Goal: Contribute content: Add original content to the website for others to see

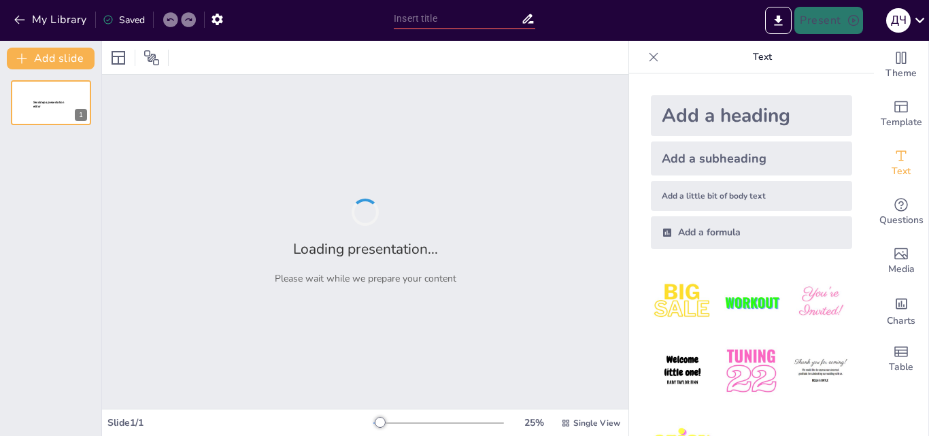
type input "Диференціація навчання через Kahoot: адаптація до потреб учнів"
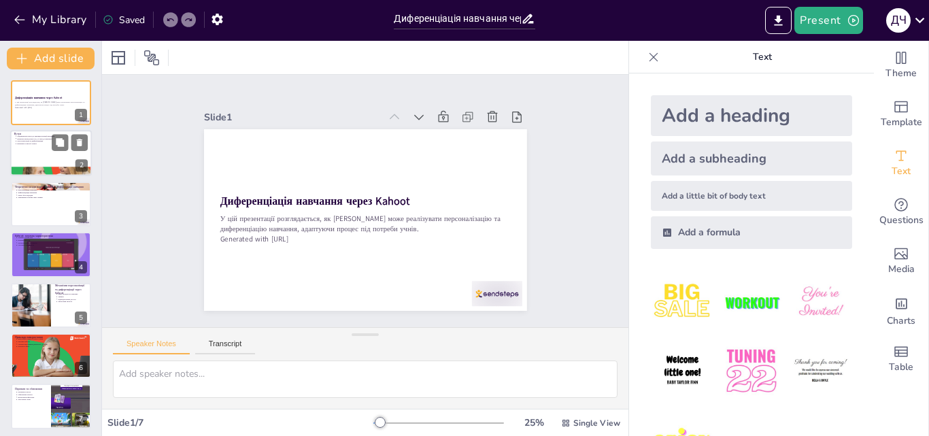
click at [48, 146] on div at bounding box center [51, 154] width 82 height 46
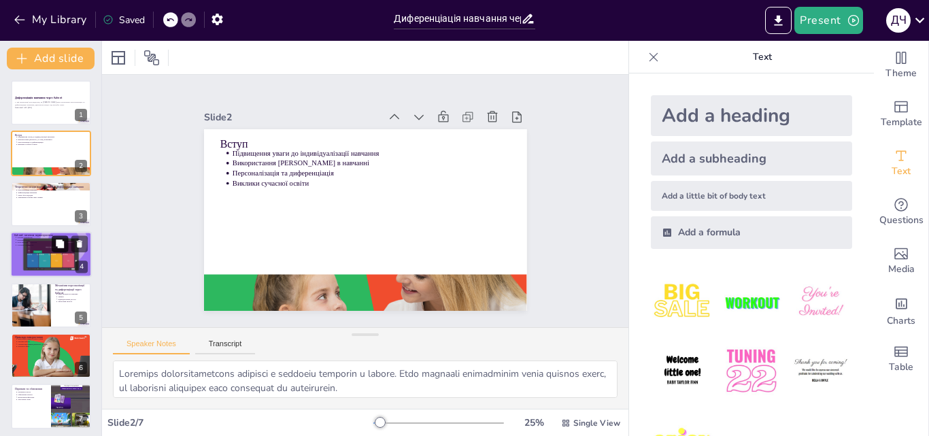
click at [54, 244] on button at bounding box center [60, 244] width 16 height 16
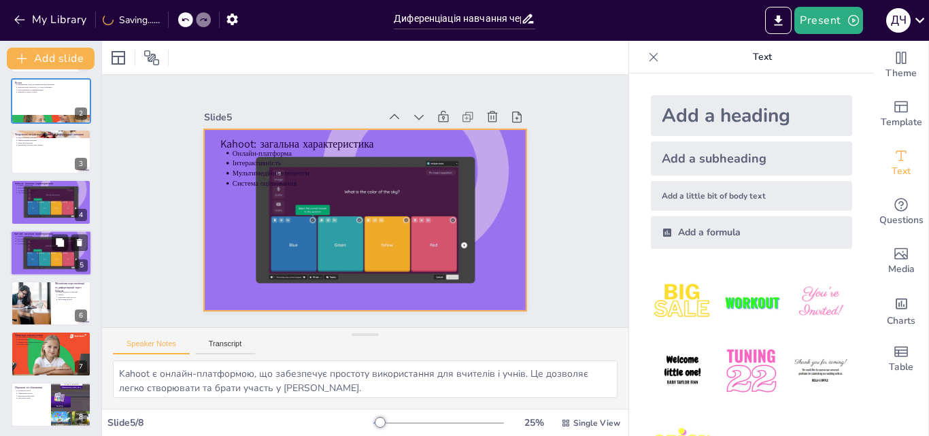
scroll to position [54, 0]
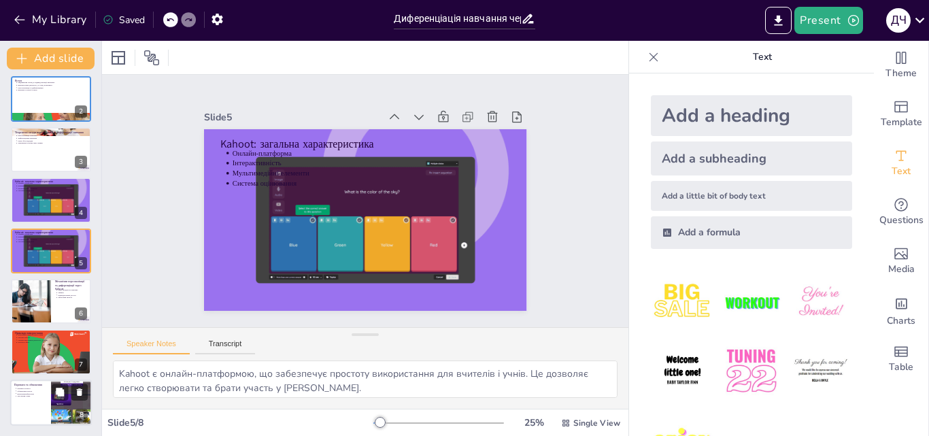
click at [44, 386] on p "Переваги та обмеження" at bounding box center [30, 385] width 33 height 4
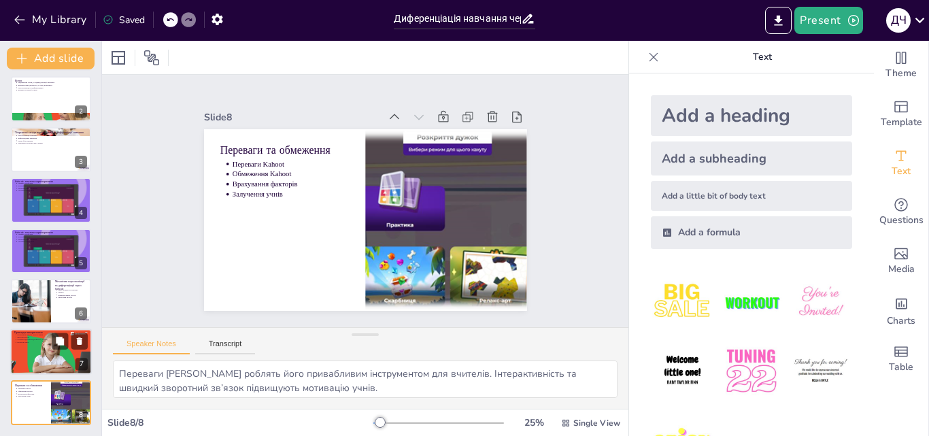
click at [44, 356] on div at bounding box center [51, 351] width 82 height 49
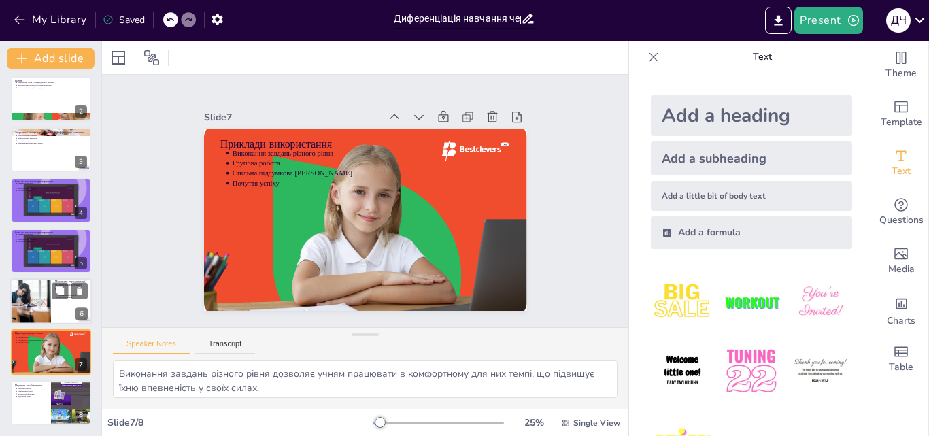
click at [44, 310] on div at bounding box center [30, 301] width 69 height 46
type textarea "Рівні складності запитань дозволяють вчителям адаптувати завдання до рівня підг…"
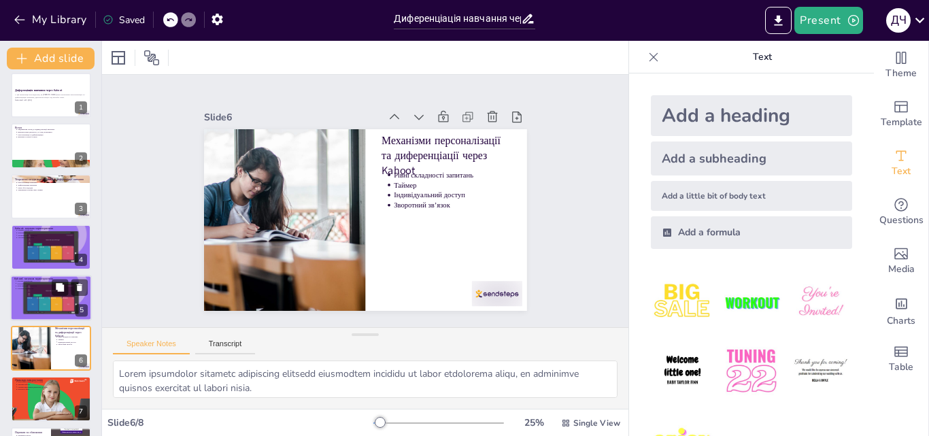
scroll to position [0, 0]
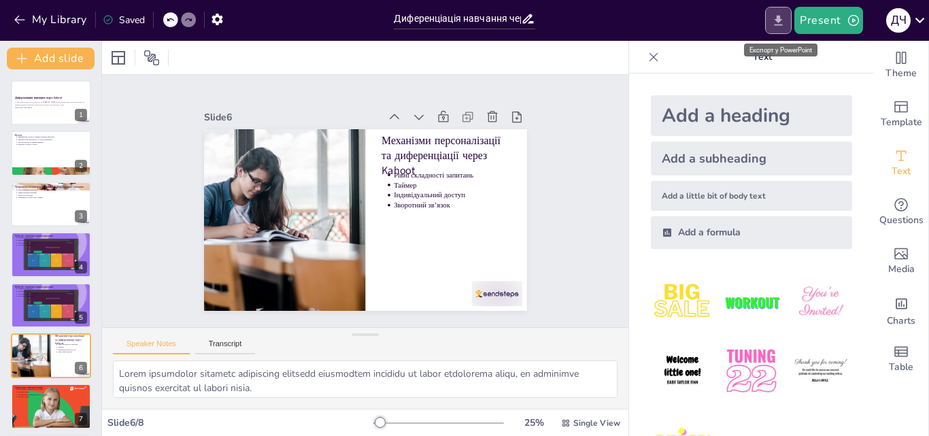
click at [777, 20] on icon "Export to PowerPoint" at bounding box center [778, 21] width 14 height 14
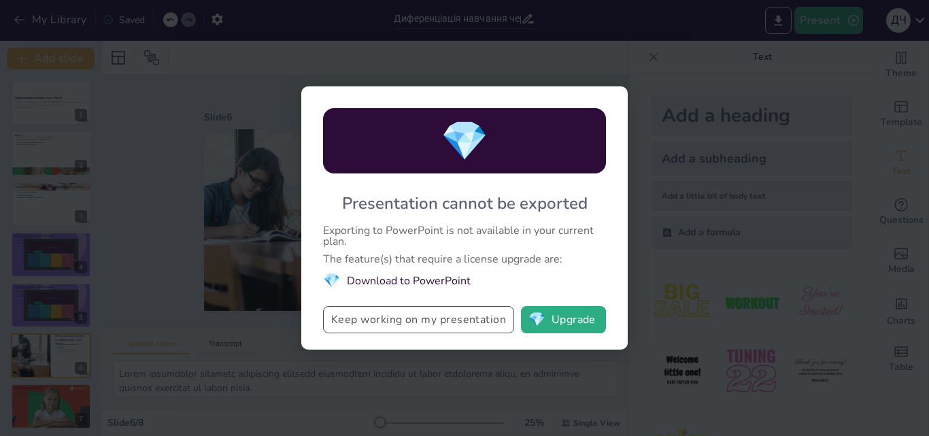
click at [481, 322] on button "Keep working on my presentation" at bounding box center [418, 319] width 191 height 27
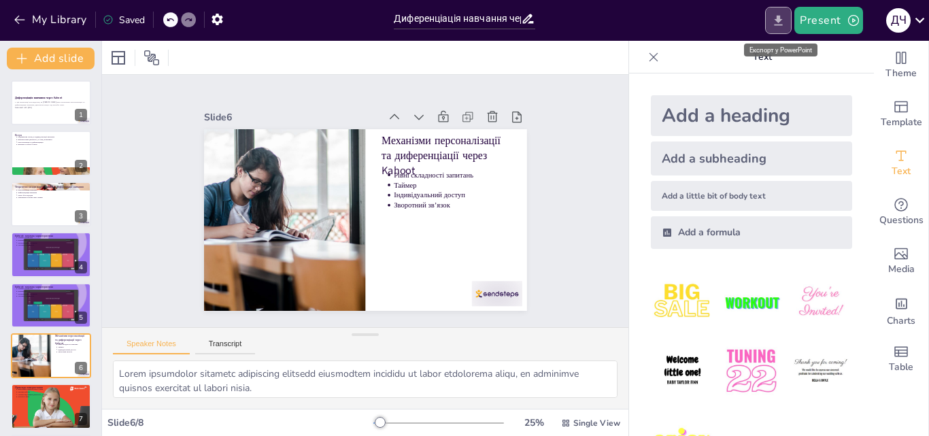
click at [785, 17] on icon "Export to PowerPoint" at bounding box center [778, 21] width 14 height 14
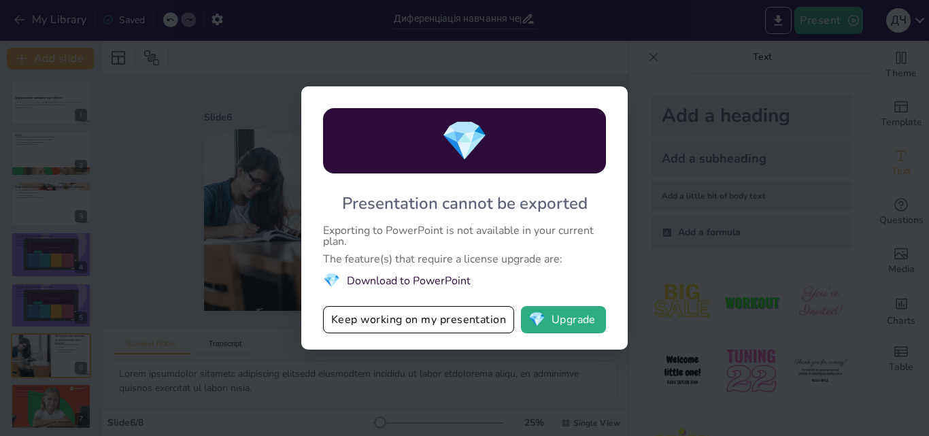
click at [562, 335] on div "💎 Presentation cannot be exported Exporting to PowerPoint is not available in y…" at bounding box center [464, 217] width 326 height 263
click at [562, 325] on button "💎 Upgrade" at bounding box center [563, 319] width 85 height 27
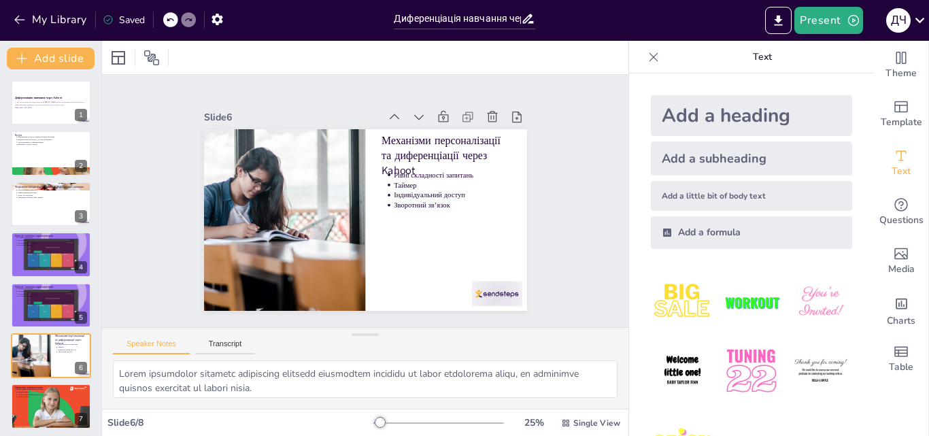
click at [674, 294] on img at bounding box center [682, 302] width 63 height 63
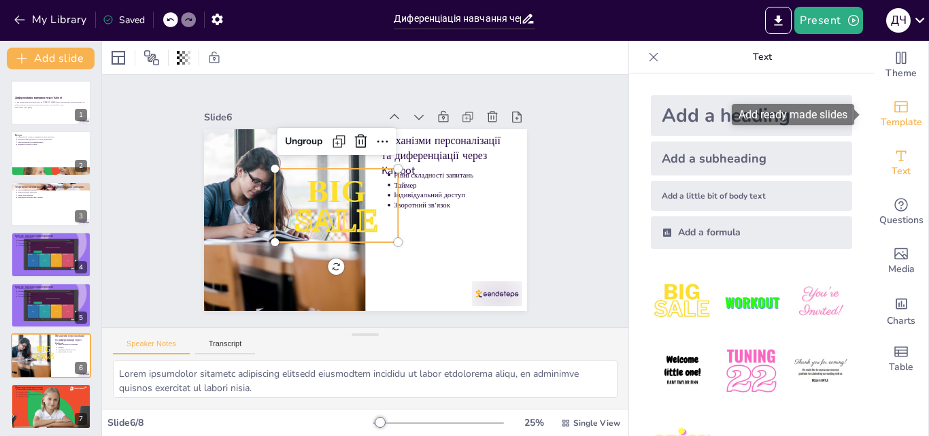
click at [894, 105] on icon "Add ready made slides" at bounding box center [901, 107] width 14 height 12
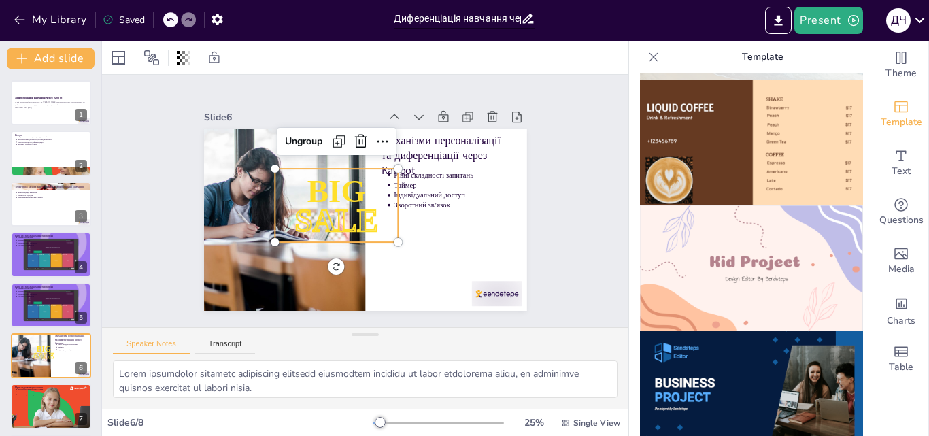
scroll to position [952, 0]
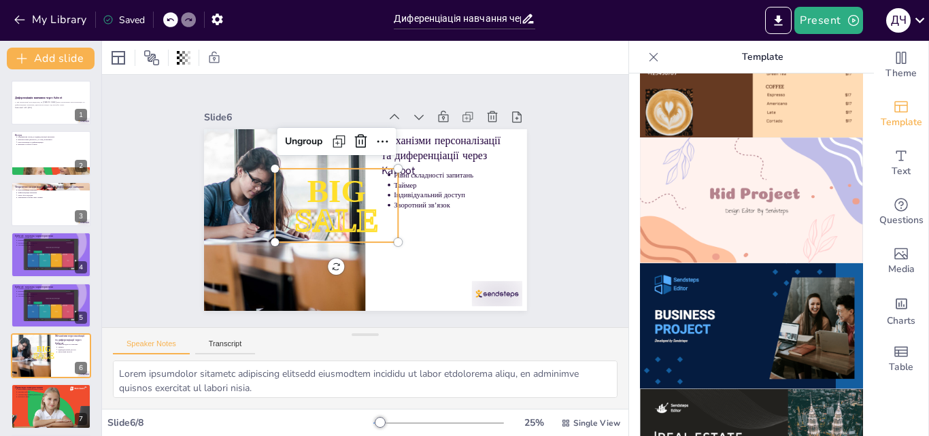
click at [730, 167] on img at bounding box center [751, 200] width 223 height 126
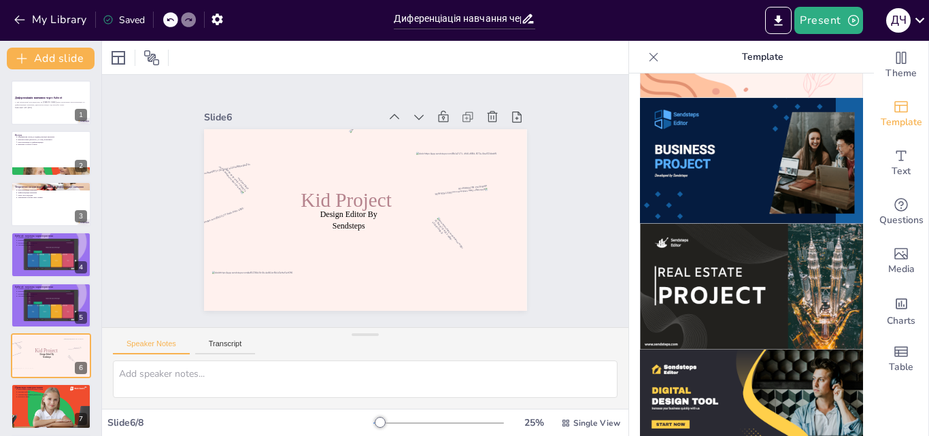
scroll to position [1093, 0]
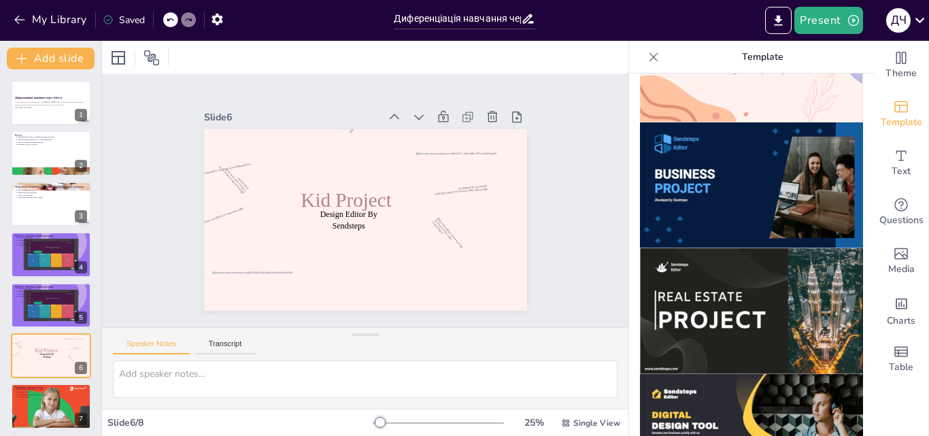
click at [733, 248] on img at bounding box center [751, 311] width 223 height 126
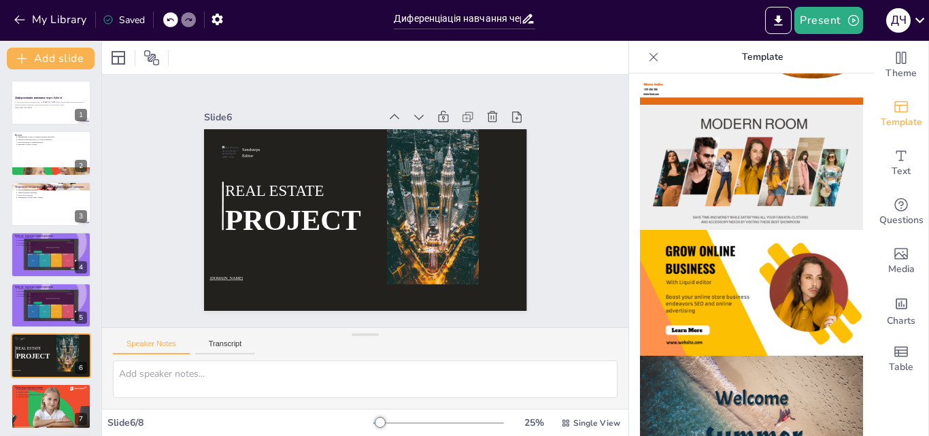
scroll to position [209, 0]
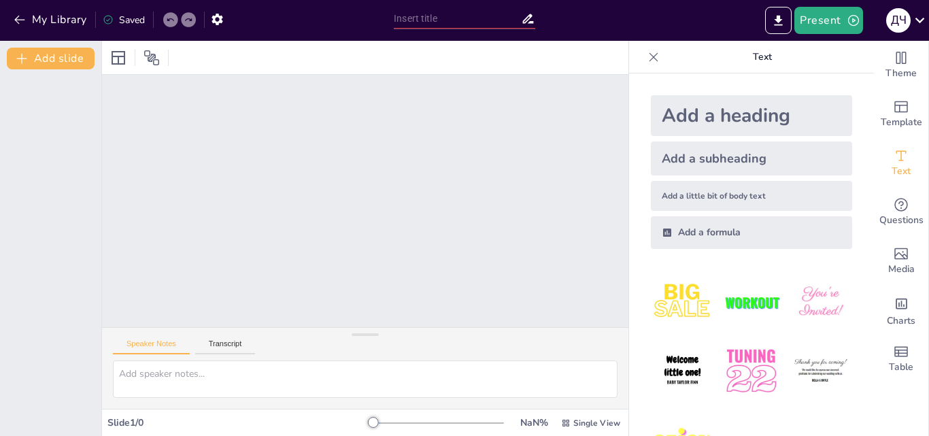
click at [344, 58] on div at bounding box center [365, 57] width 526 height 33
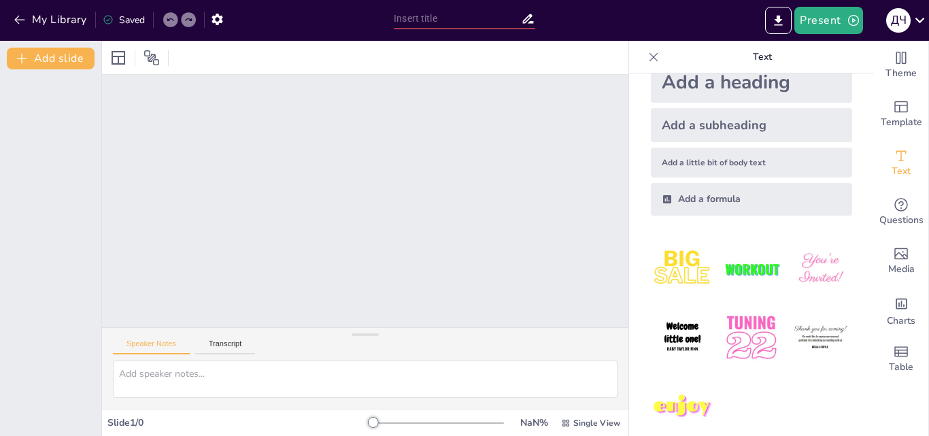
scroll to position [51, 0]
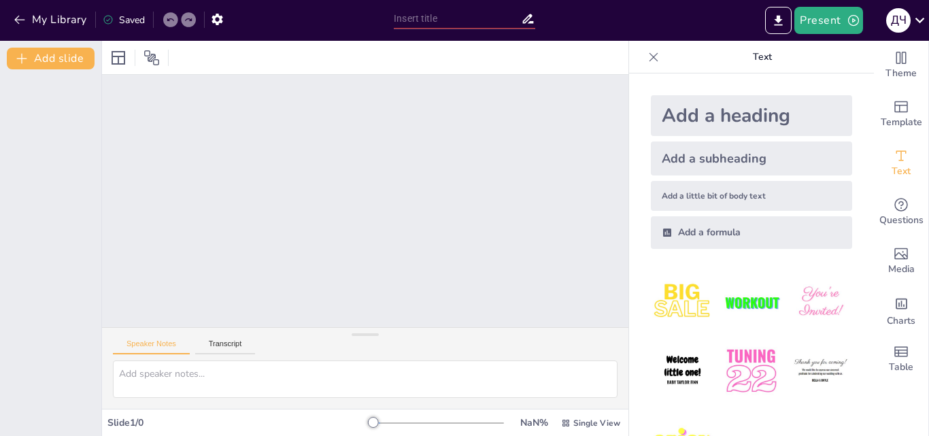
click at [463, 59] on div at bounding box center [365, 57] width 526 height 33
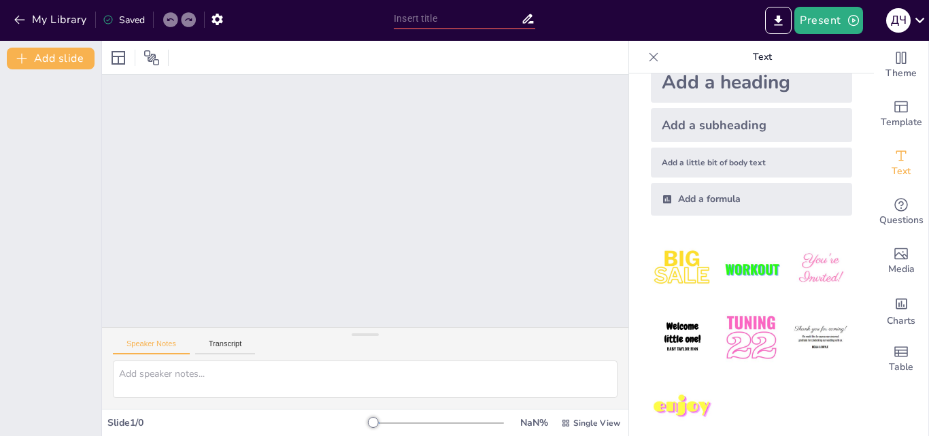
scroll to position [51, 0]
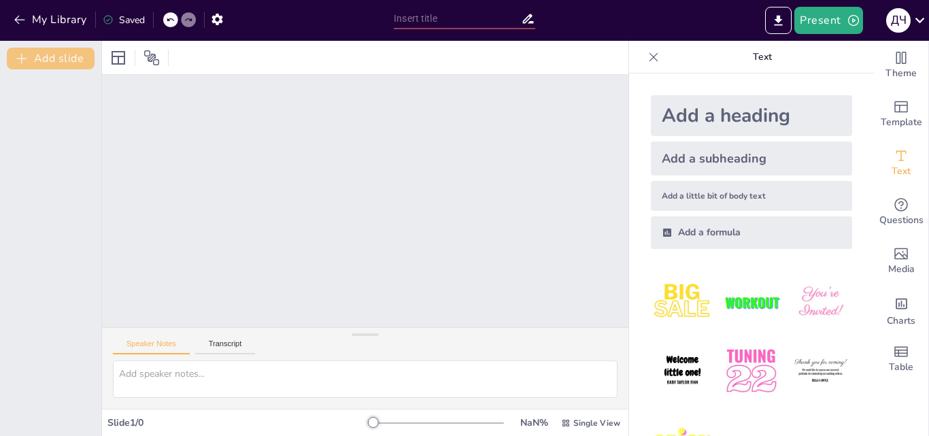
click at [20, 55] on icon "button" at bounding box center [22, 59] width 14 height 14
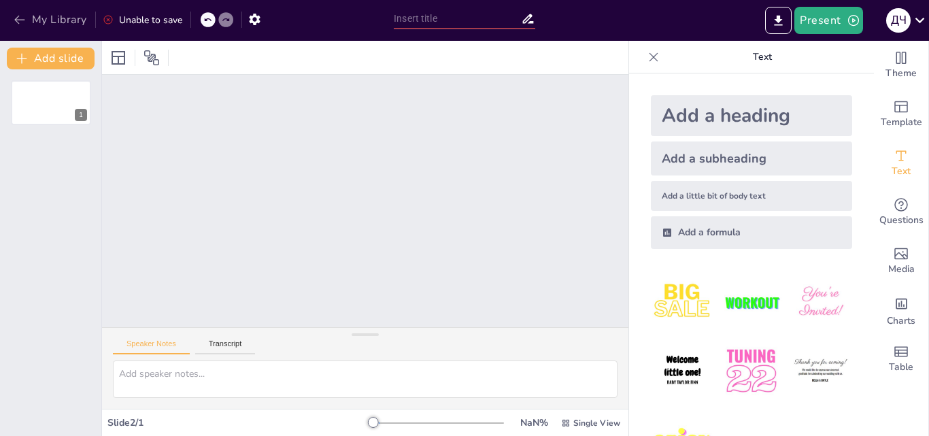
click at [20, 20] on icon "button" at bounding box center [19, 20] width 10 height 9
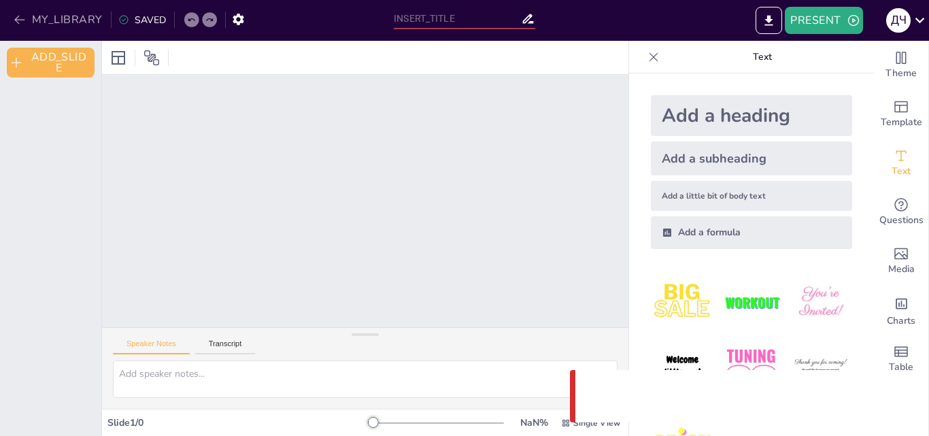
click at [30, 13] on button "MY_LIBRARY" at bounding box center [59, 20] width 98 height 22
